Goal: Transaction & Acquisition: Purchase product/service

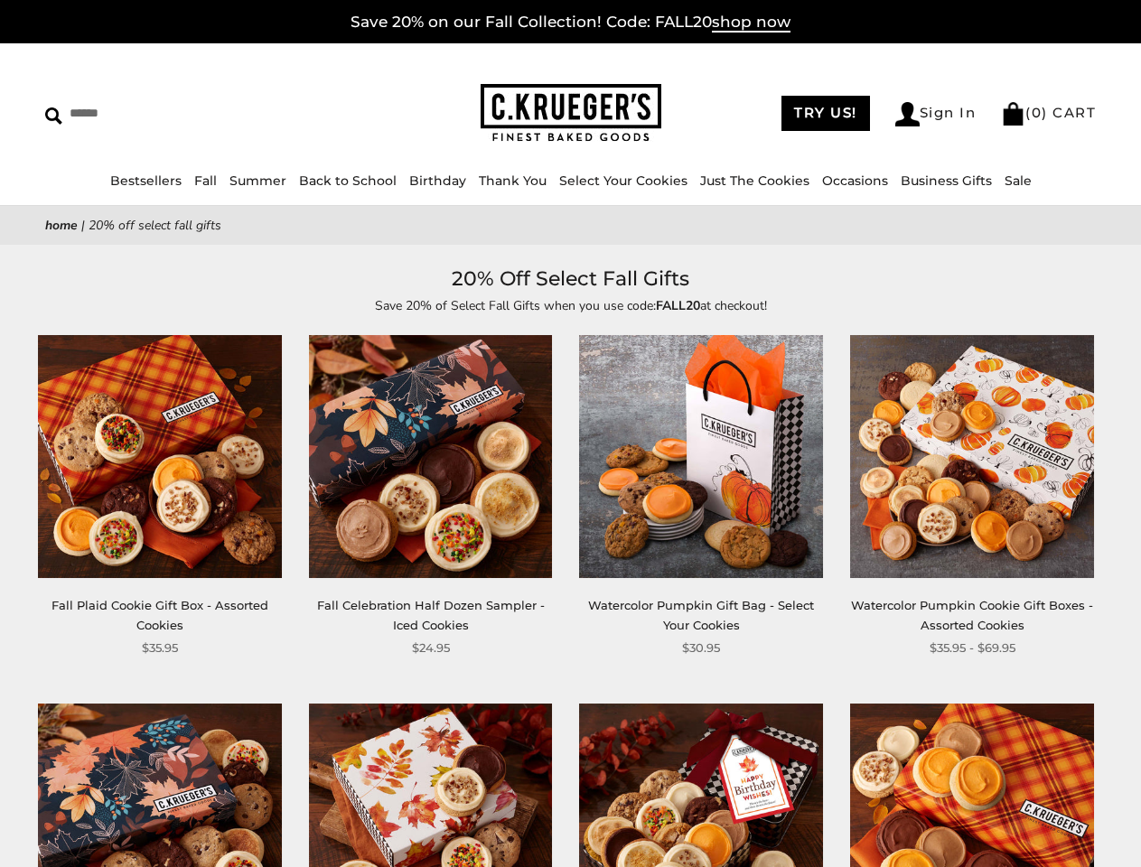
click at [570, 434] on div "**********" at bounding box center [687, 496] width 271 height 323
click at [822, 181] on link "Occasions" at bounding box center [855, 181] width 66 height 16
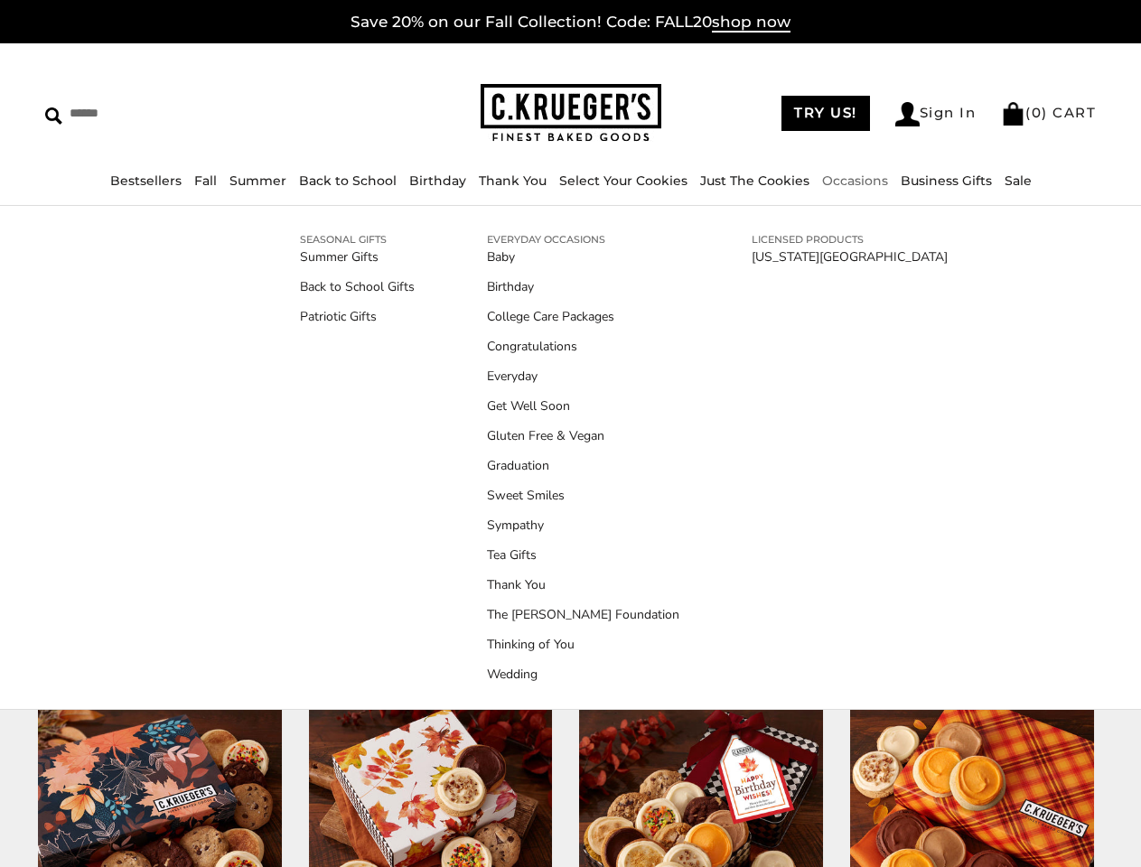
click at [570, 565] on ul "Baby Birthday College Care Packages Congratulations Everyday Get Well Soon Glut…" at bounding box center [583, 466] width 192 height 436
